Goal: Task Accomplishment & Management: Manage account settings

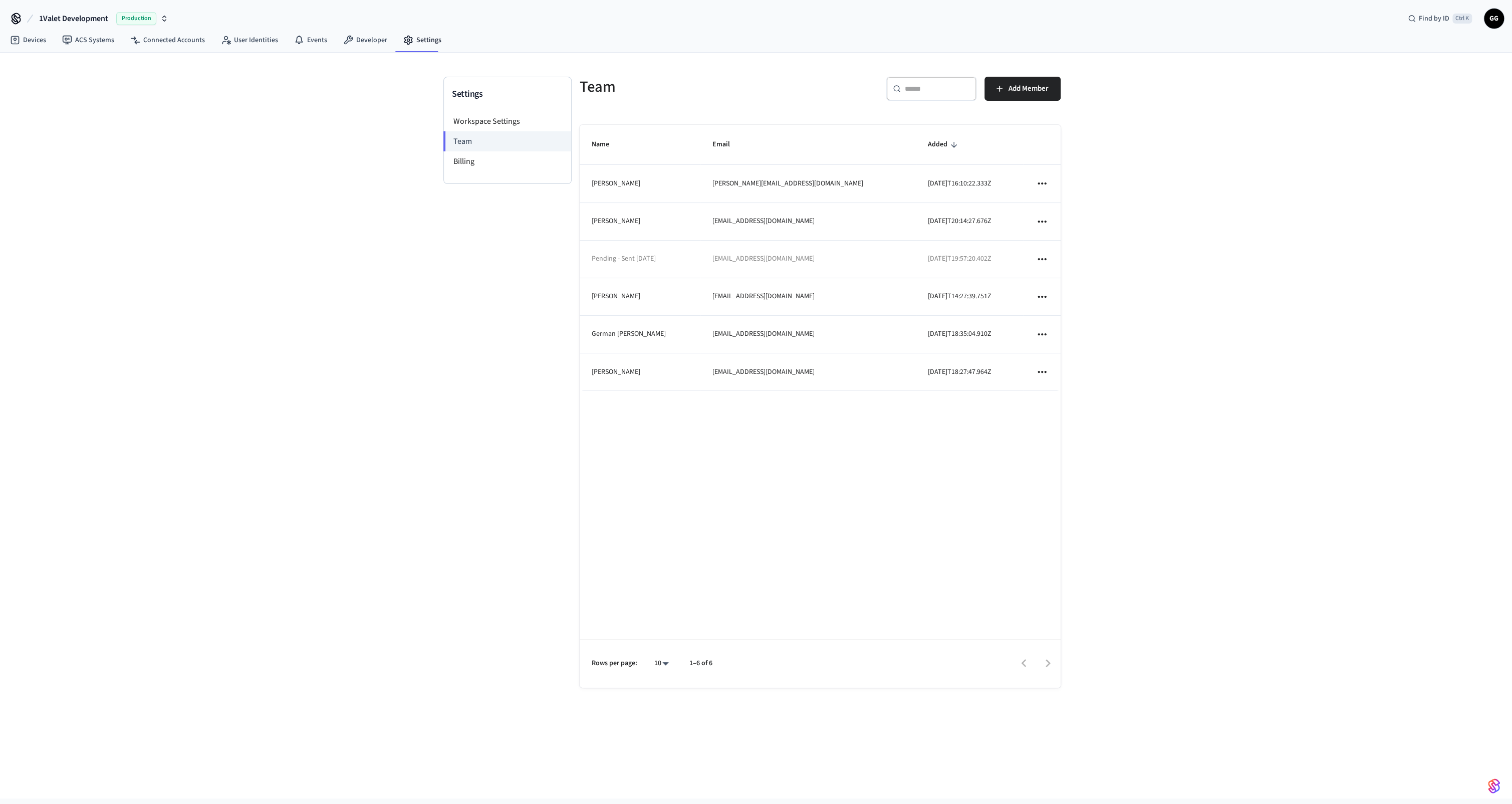
click at [1045, 258] on icon "sticky table" at bounding box center [1042, 259] width 9 height 2
click at [1063, 276] on li "Resend Invite" at bounding box center [1081, 281] width 69 height 27
click at [1309, 294] on div "Settings Workspace Settings Team Billing Team ​ ​ Add Member Name Email Added L…" at bounding box center [756, 426] width 1512 height 746
click at [493, 126] on li "Workspace Settings" at bounding box center [507, 121] width 127 height 20
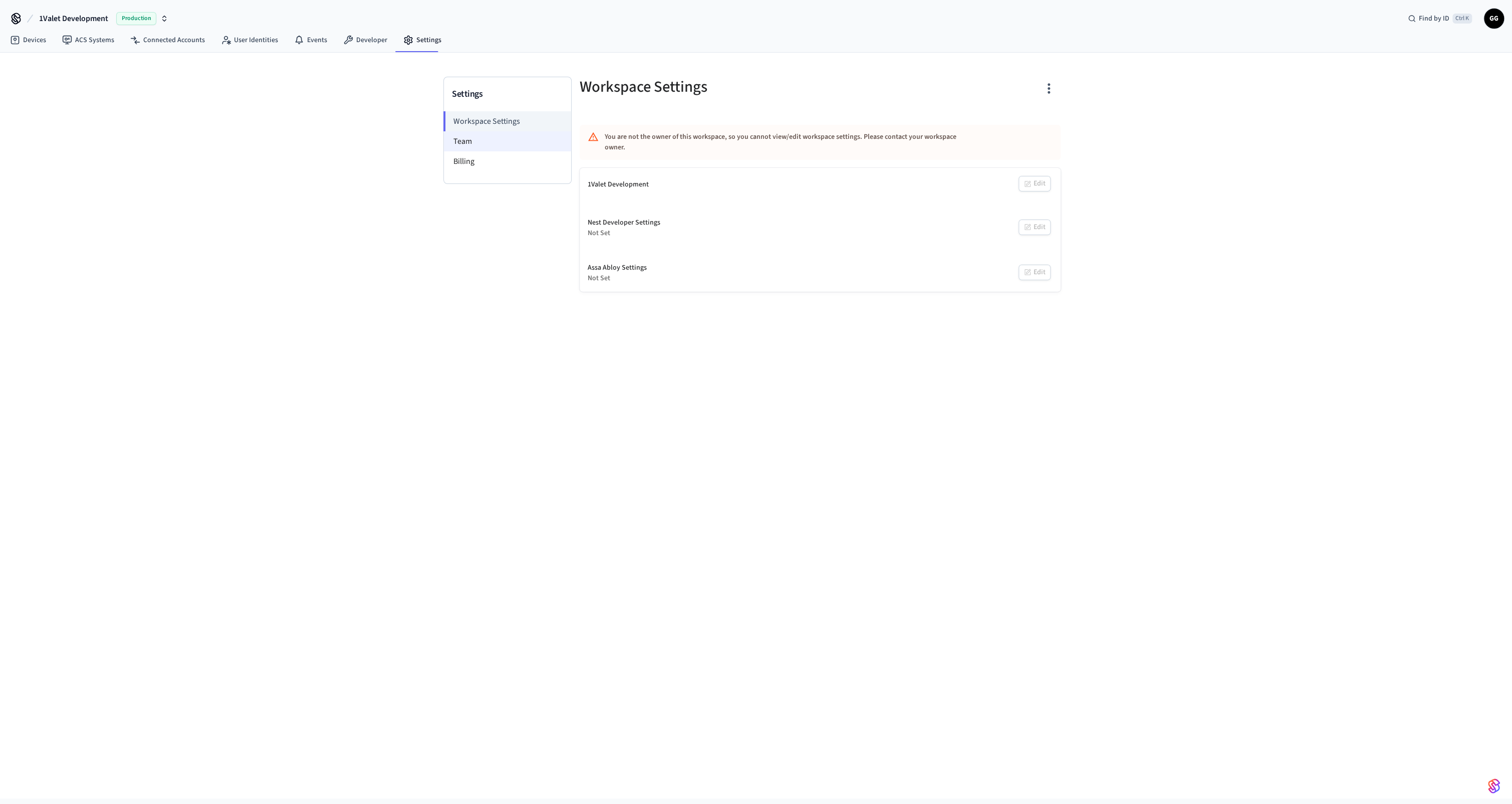
click at [493, 140] on li "Team" at bounding box center [507, 141] width 127 height 20
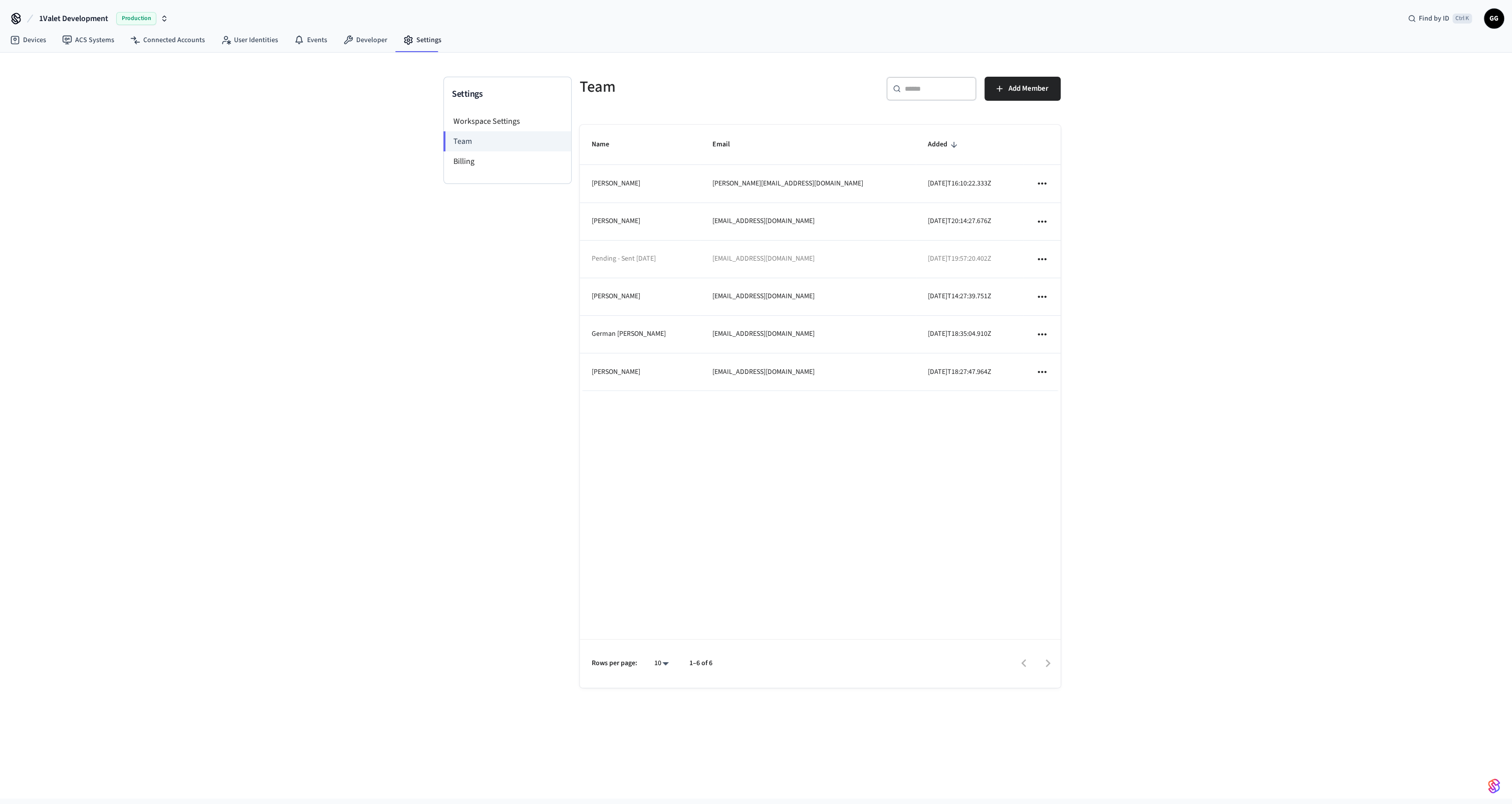
click at [167, 20] on icon "button" at bounding box center [164, 18] width 8 height 8
click at [1039, 294] on icon "sticky table" at bounding box center [1042, 297] width 13 height 13
click at [1132, 263] on div at bounding box center [756, 402] width 1512 height 804
click at [1261, 293] on div "Settings Workspace Settings Team Billing Team ​ ​ Add Member Name Email Added […" at bounding box center [756, 426] width 1512 height 746
click at [1040, 185] on icon "sticky table" at bounding box center [1042, 183] width 13 height 13
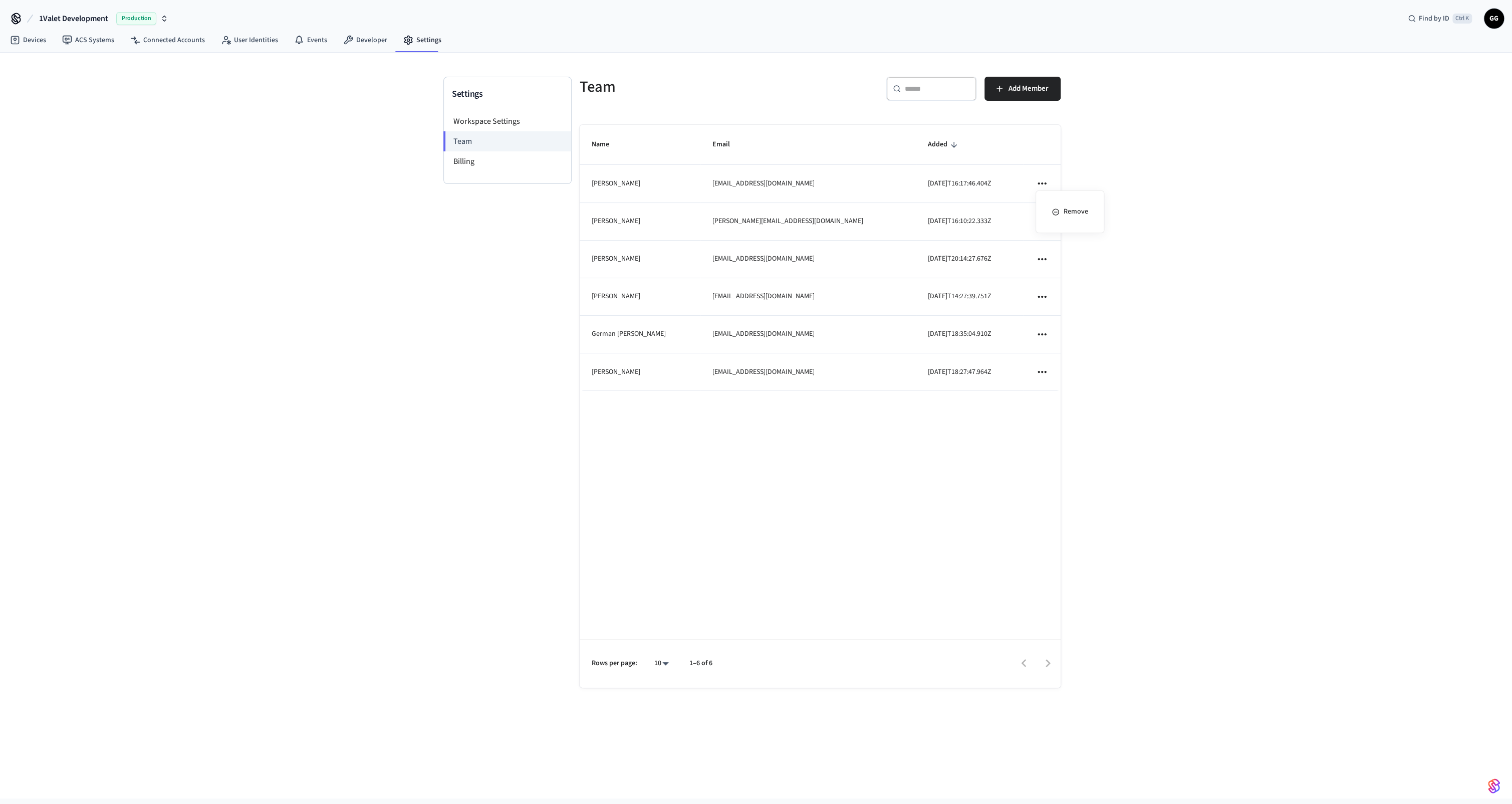
click at [446, 170] on div at bounding box center [756, 402] width 1512 height 804
